Goal: Check status: Check status

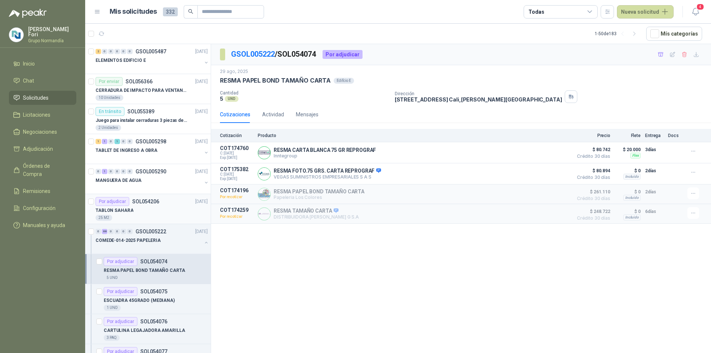
click at [169, 212] on div "TABLON SAHARA" at bounding box center [152, 210] width 112 height 9
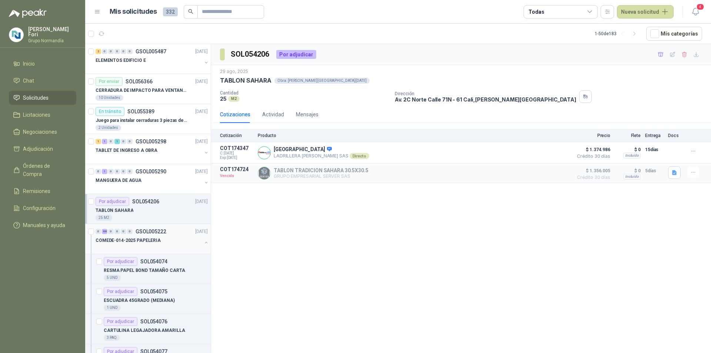
click at [161, 241] on div "COMEDE-014-2025 PAPELERIA" at bounding box center [149, 240] width 106 height 9
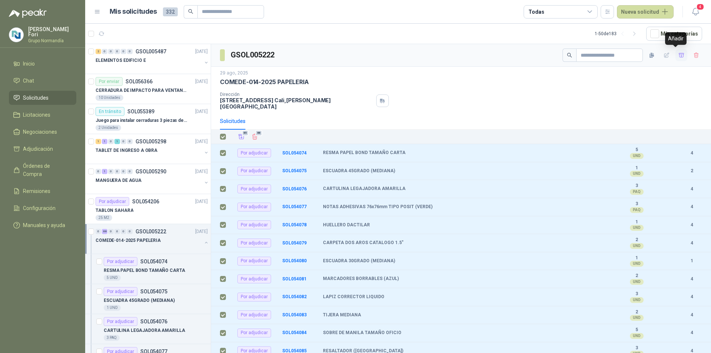
click at [679, 56] on icon "button" at bounding box center [681, 55] width 5 height 4
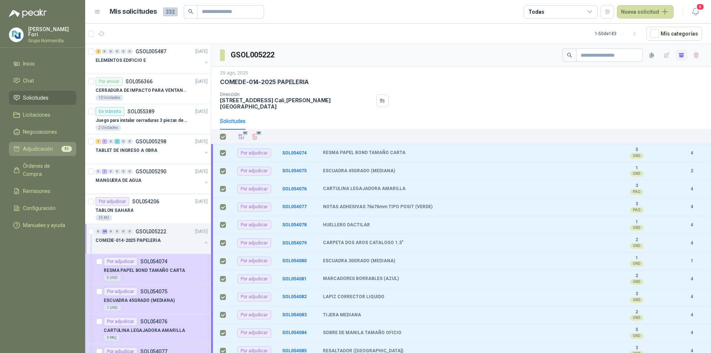
click at [51, 147] on span "Adjudicación" at bounding box center [38, 149] width 30 height 8
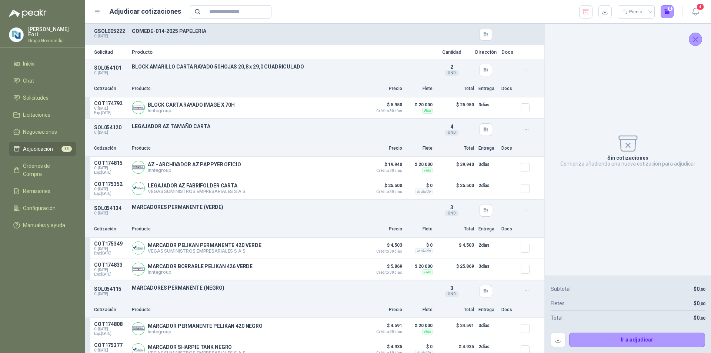
click at [378, 34] on p "COMEDE-014-2025 PAPELERIA" at bounding box center [280, 31] width 297 height 6
click at [607, 9] on button "button" at bounding box center [605, 11] width 13 height 13
